Goal: Information Seeking & Learning: Learn about a topic

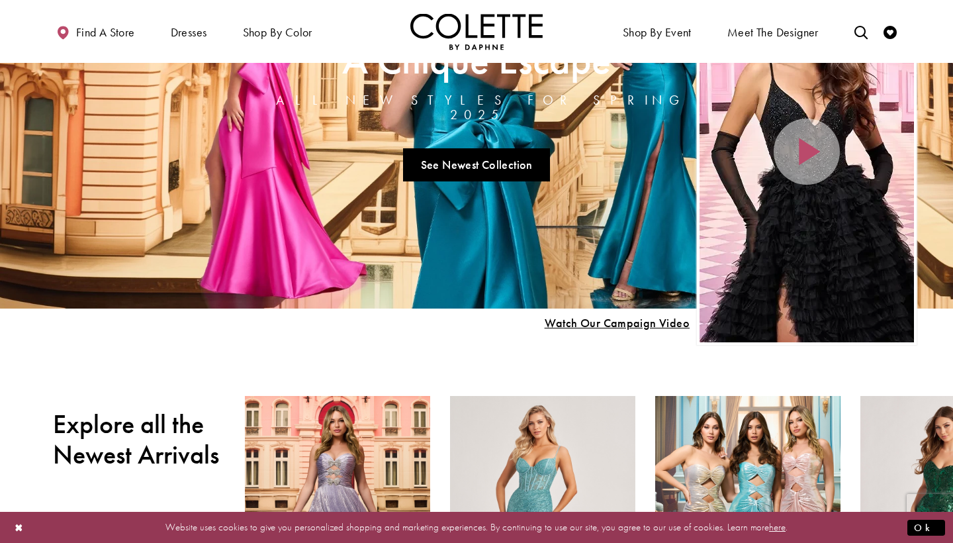
scroll to position [134, 0]
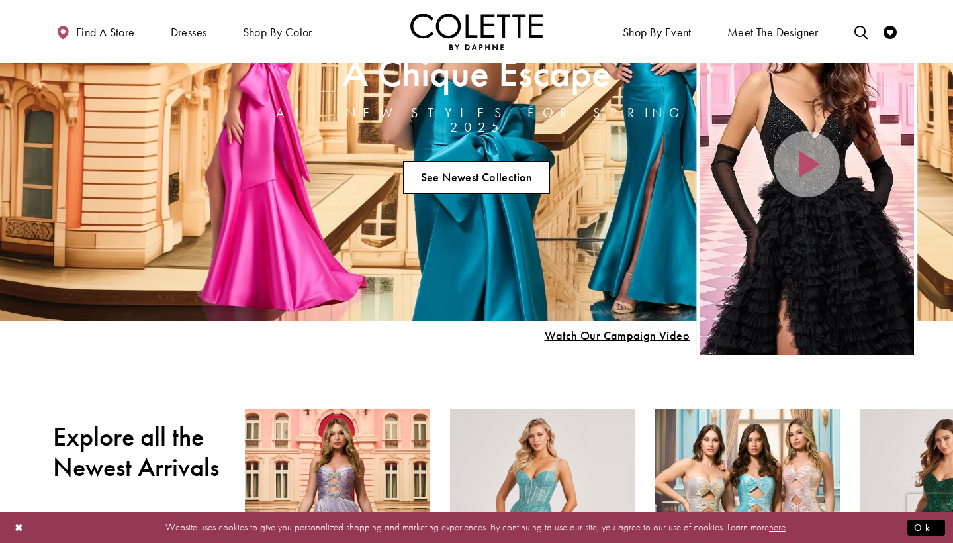
click at [516, 162] on link "See Newest Collection" at bounding box center [476, 177] width 147 height 33
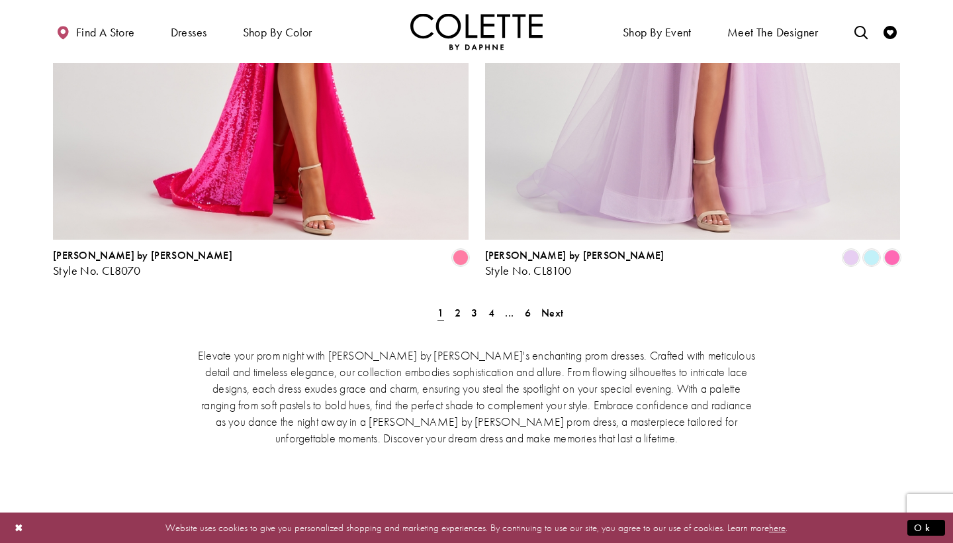
scroll to position [2837, 0]
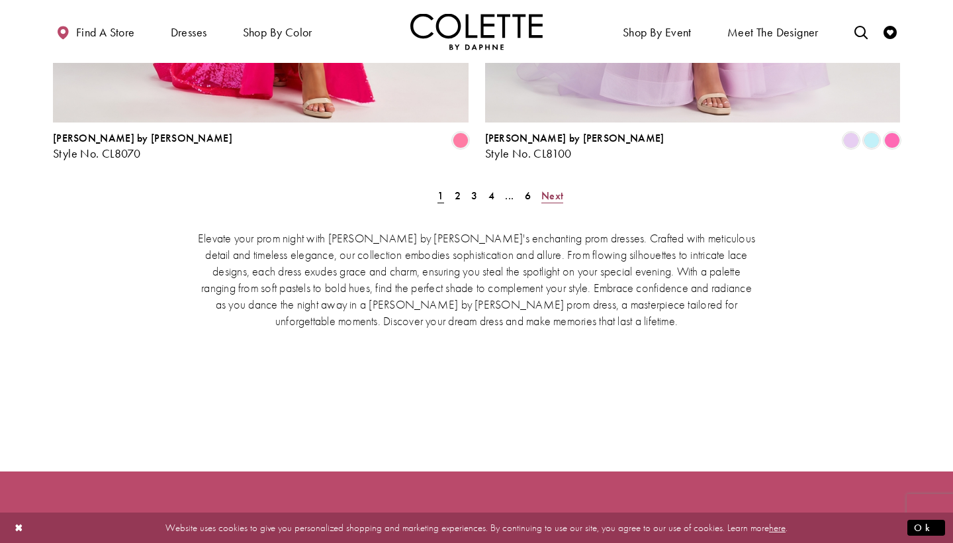
click at [555, 189] on span "Next" at bounding box center [552, 196] width 22 height 14
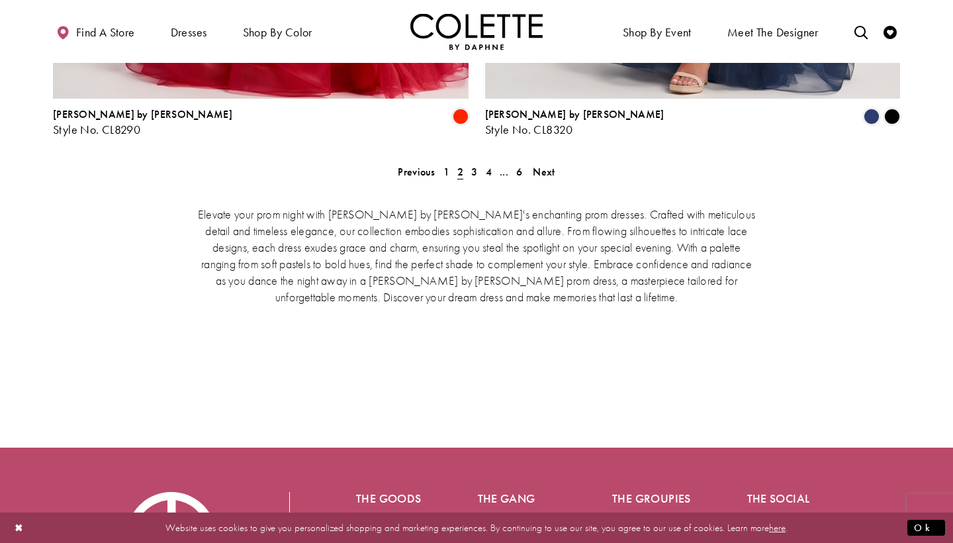
scroll to position [2844, 0]
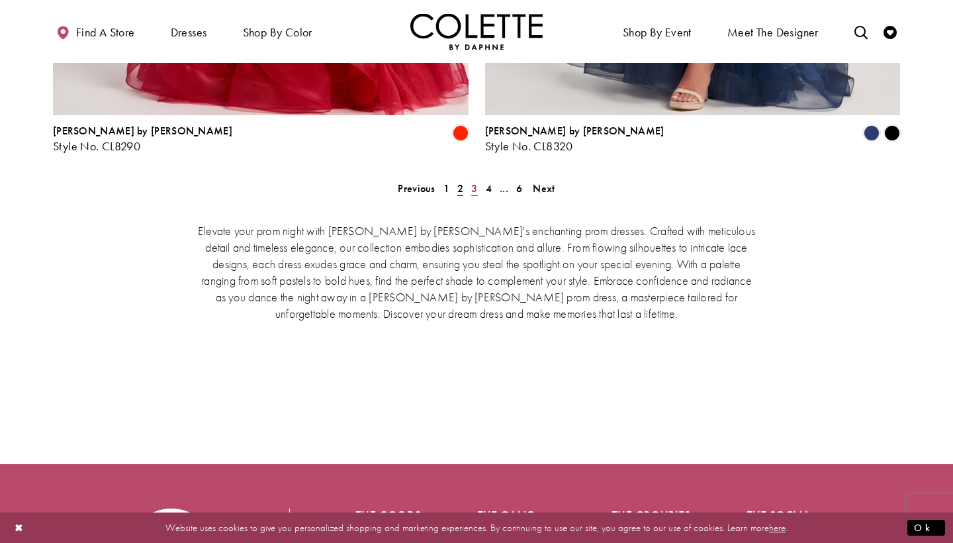
click at [475, 181] on span "3" at bounding box center [474, 188] width 6 height 14
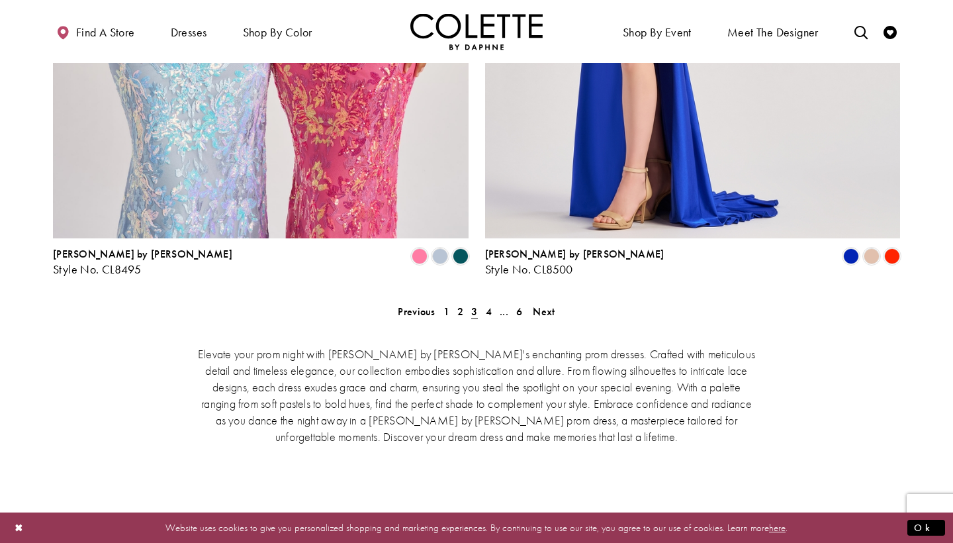
scroll to position [2747, 0]
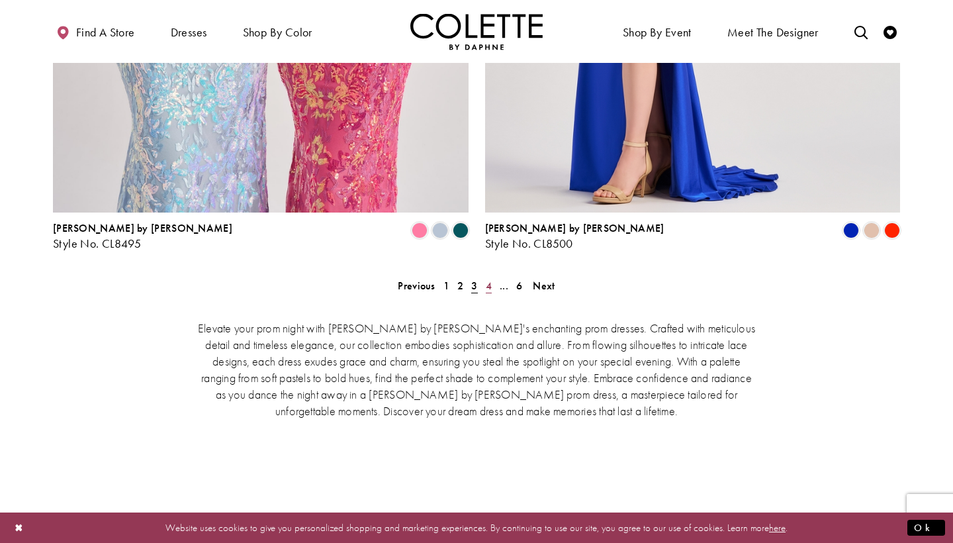
click at [490, 279] on span "4" at bounding box center [489, 286] width 6 height 14
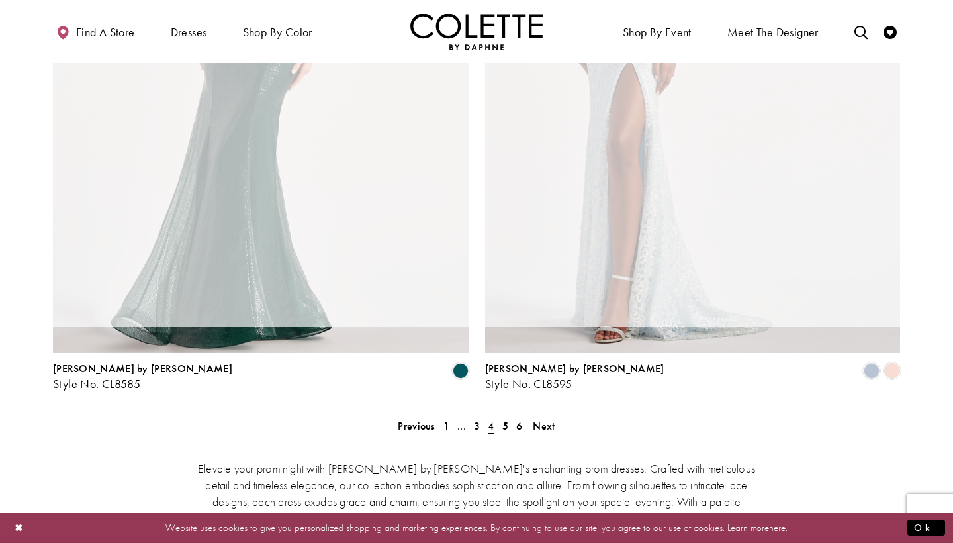
scroll to position [340, 0]
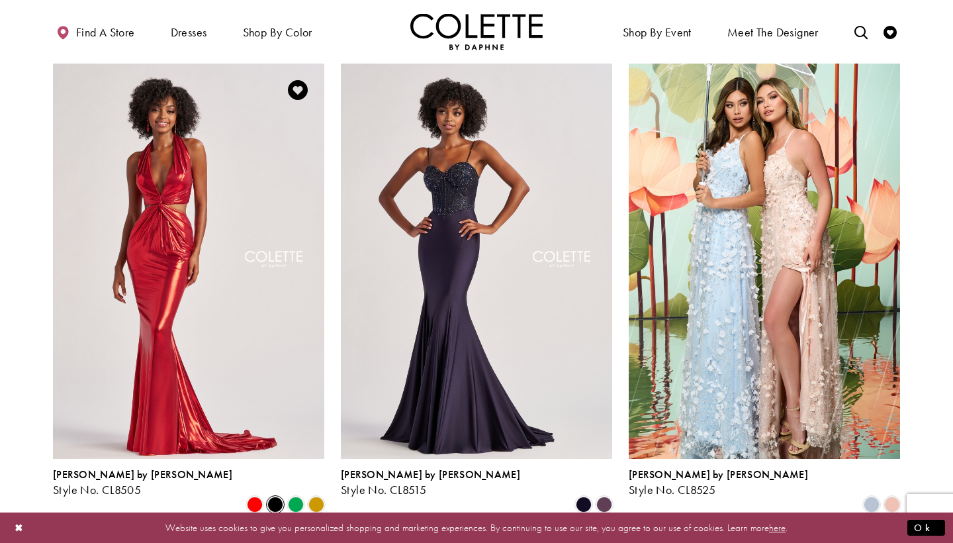
click at [270, 496] on span "Product List" at bounding box center [275, 504] width 16 height 16
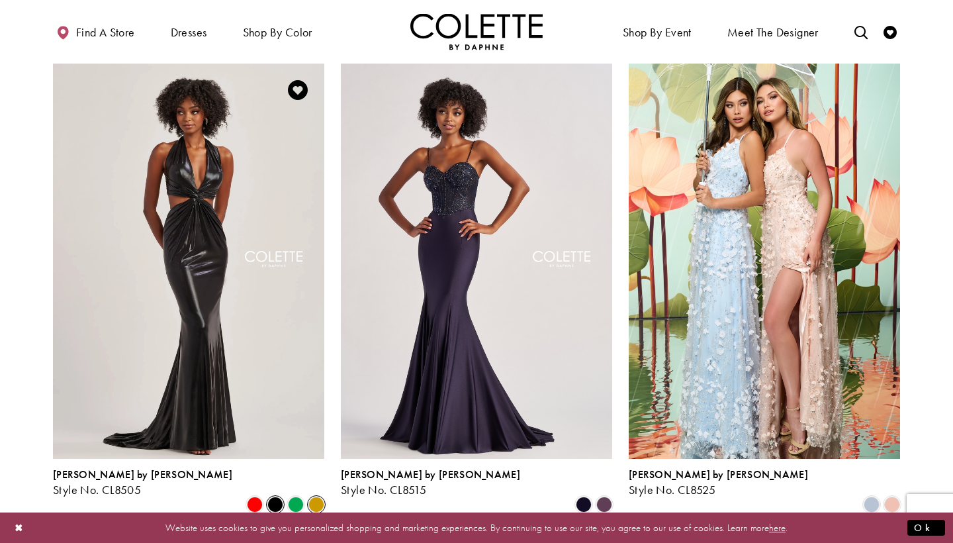
click at [313, 496] on span "Product List" at bounding box center [316, 504] width 16 height 16
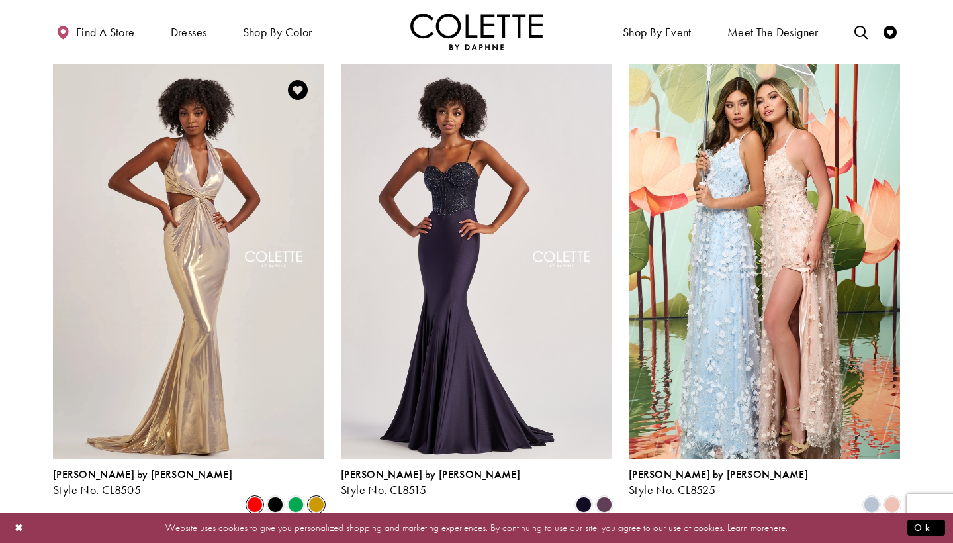
click at [259, 496] on span "Product List" at bounding box center [255, 504] width 16 height 16
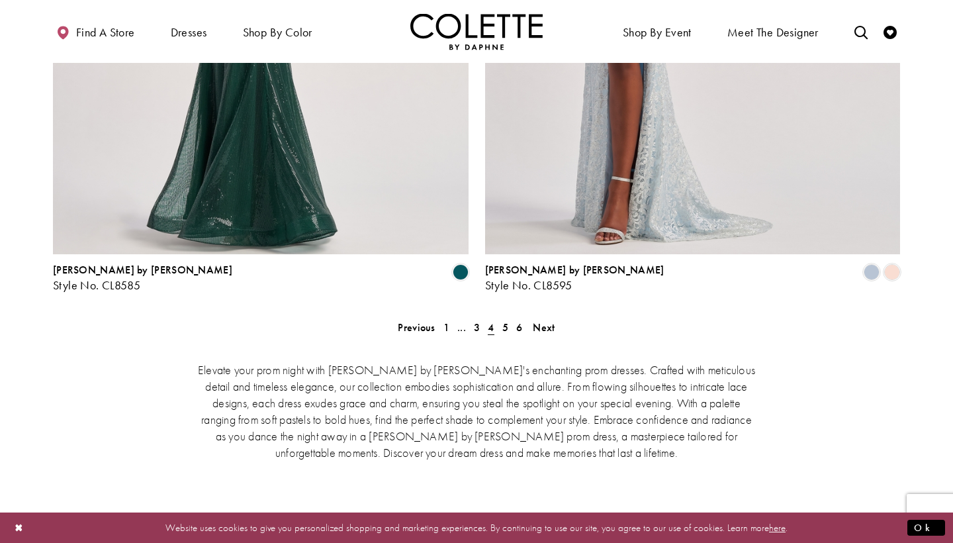
scroll to position [2732, 0]
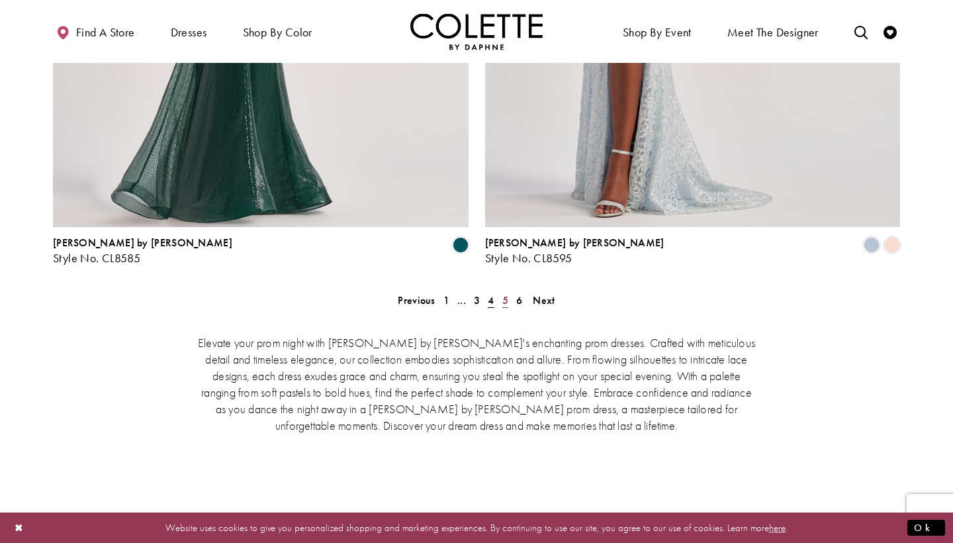
click at [509, 291] on link "5" at bounding box center [505, 300] width 14 height 19
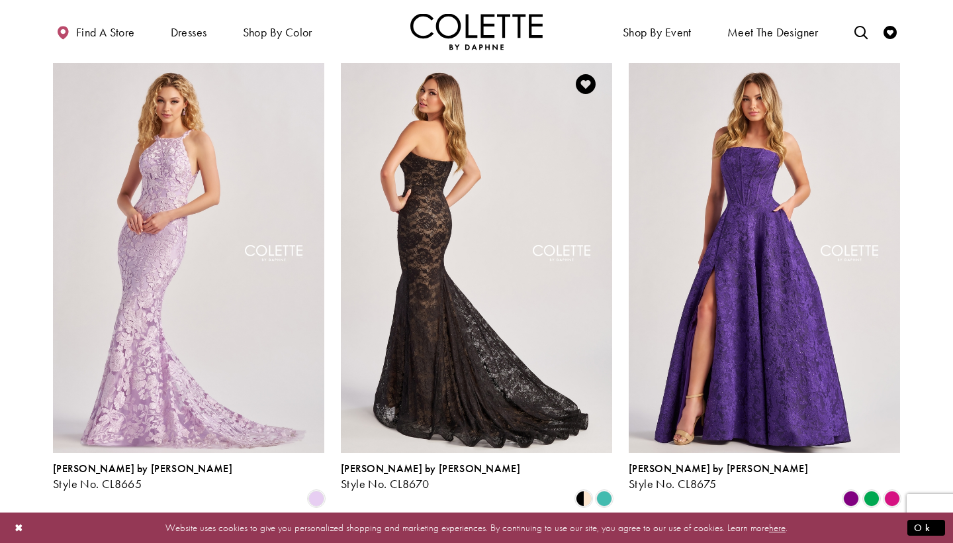
scroll to position [1809, 0]
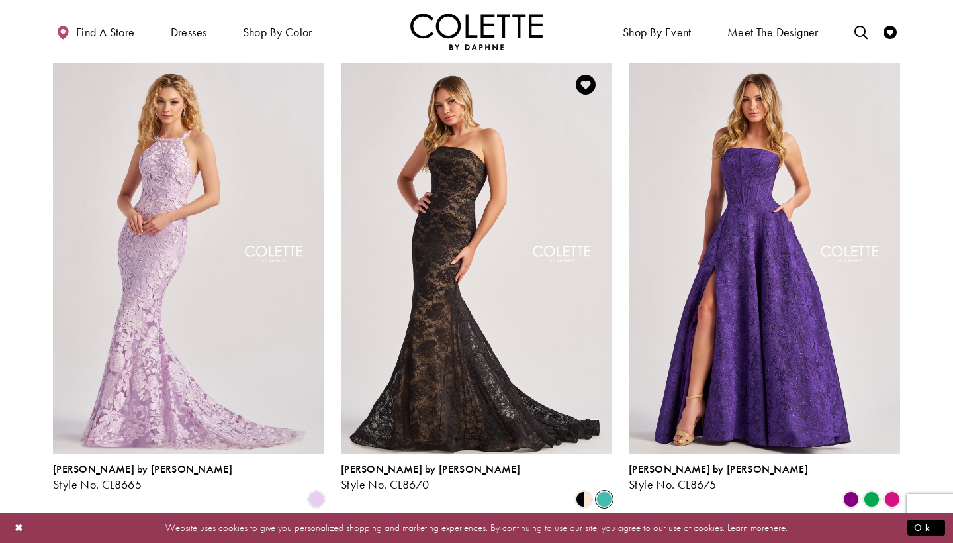
click at [608, 491] on span "Product List" at bounding box center [604, 499] width 16 height 16
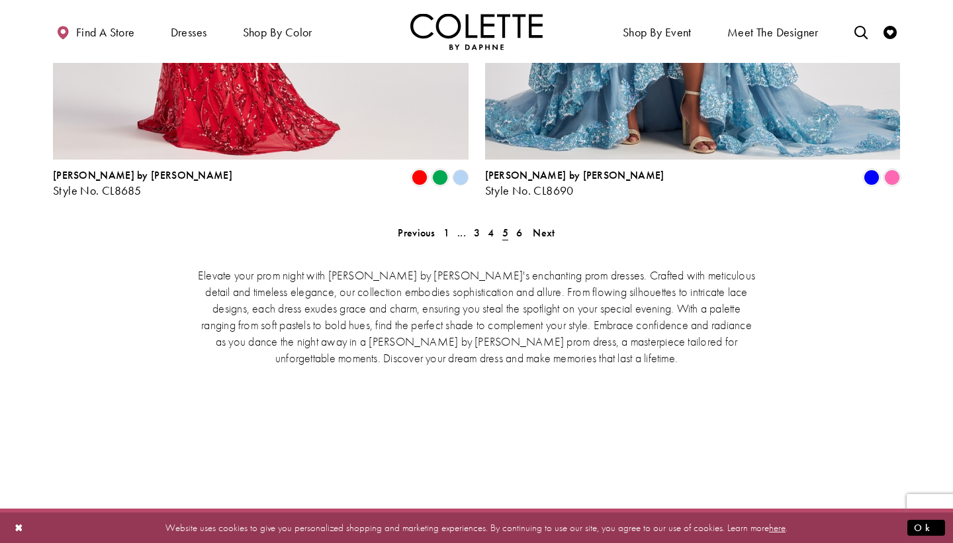
scroll to position [2747, 0]
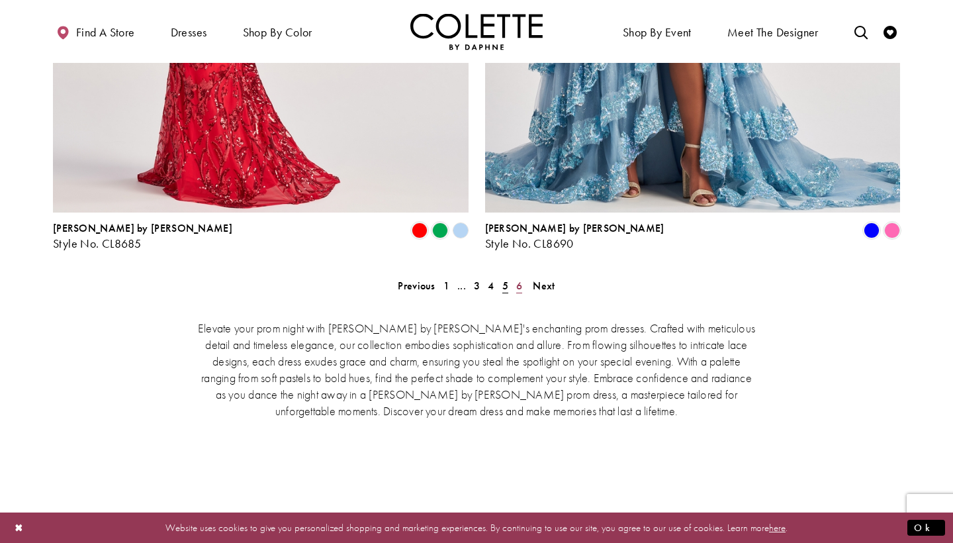
click at [516, 279] on span "6" at bounding box center [519, 286] width 6 height 14
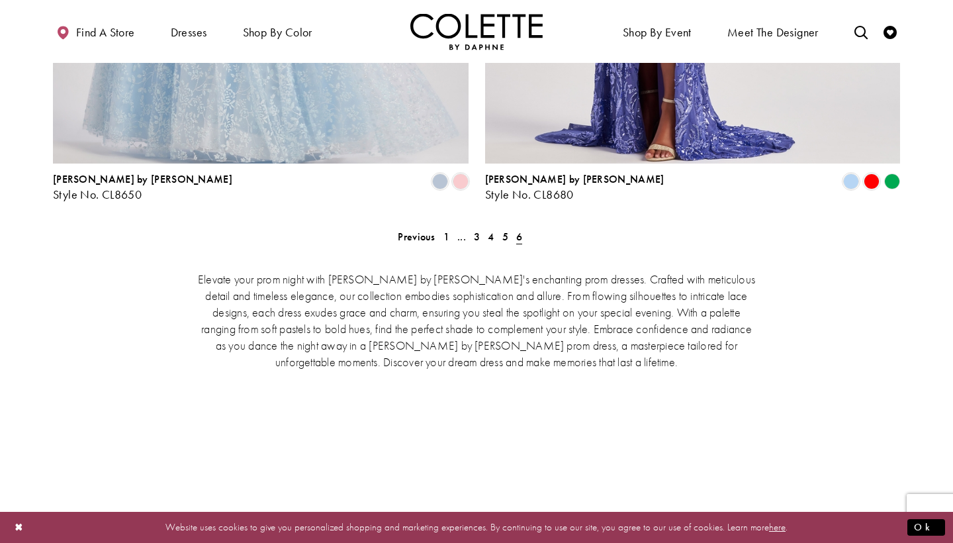
scroll to position [2309, 0]
